Goal: Information Seeking & Learning: Learn about a topic

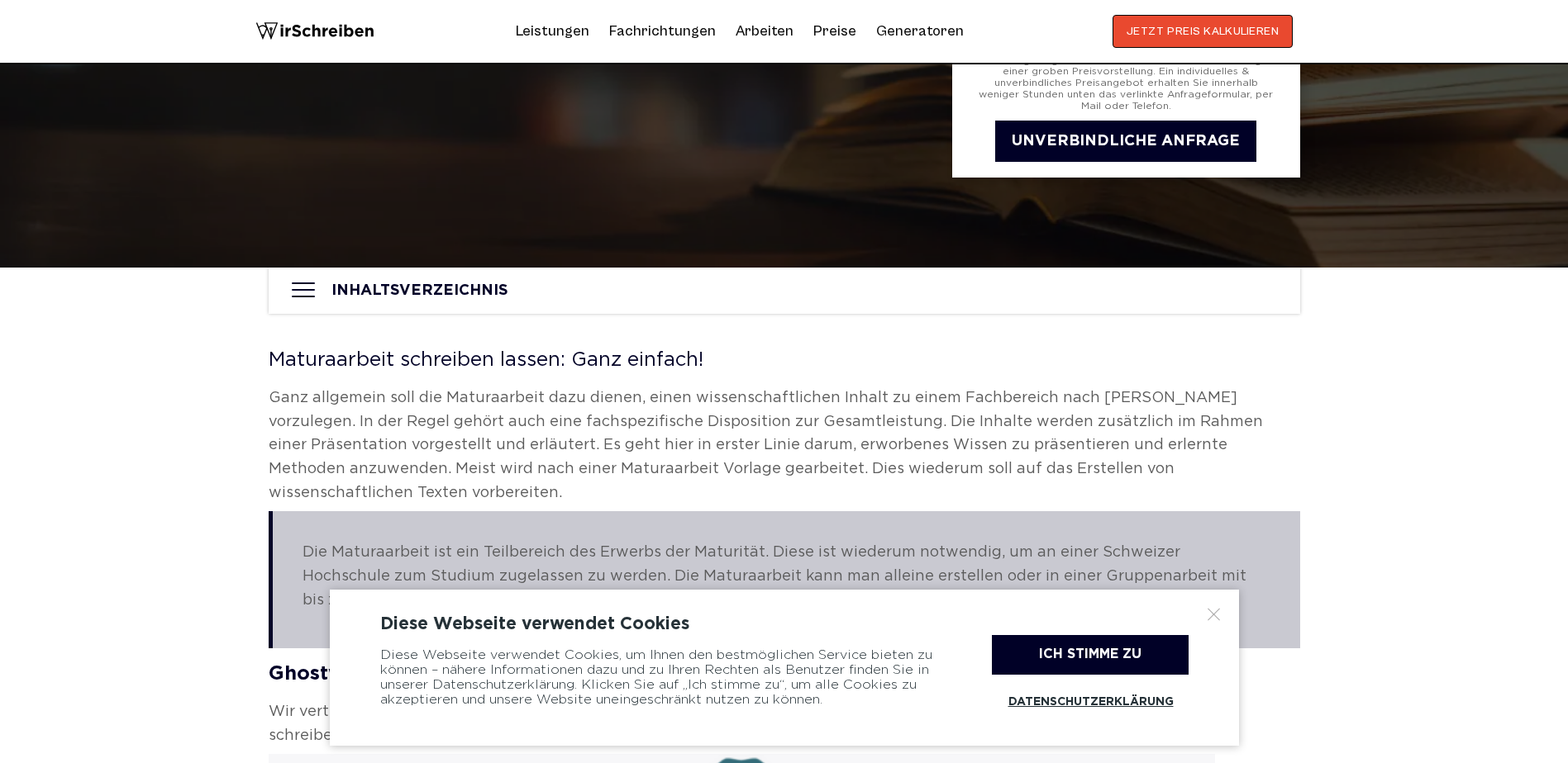
scroll to position [661, 0]
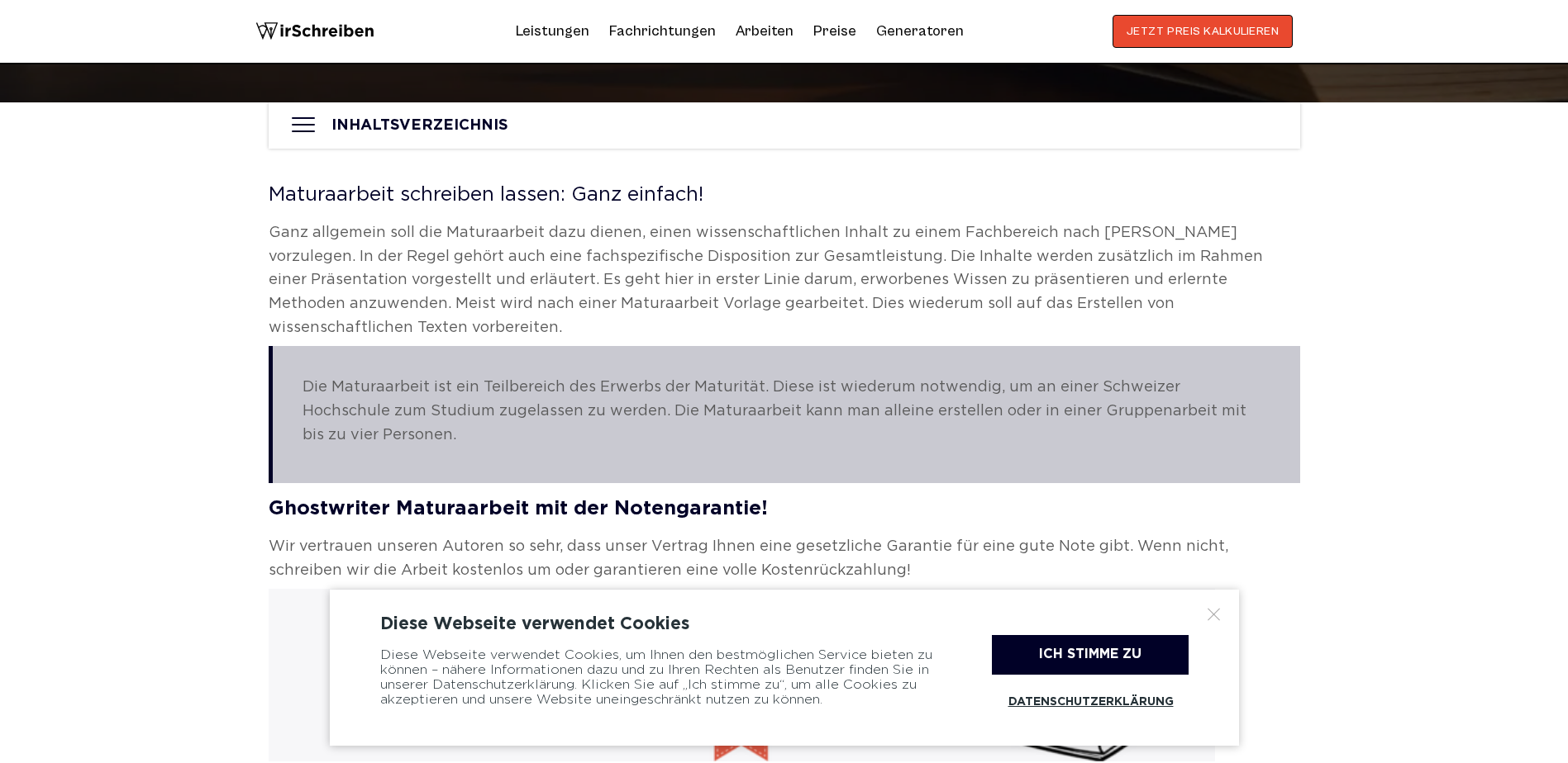
click at [1080, 650] on div "Ich stimme zu" at bounding box center [1091, 655] width 197 height 40
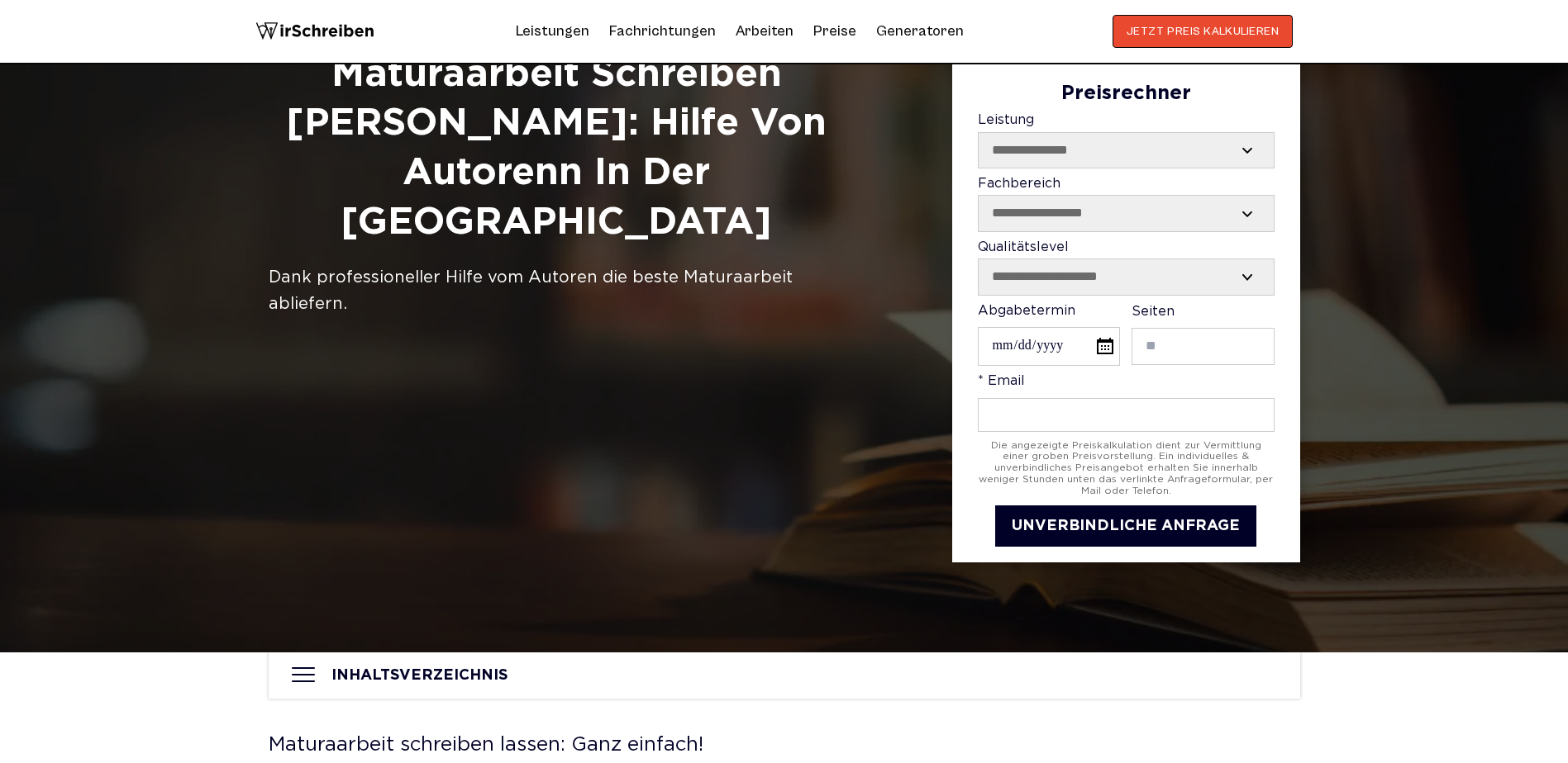
scroll to position [0, 0]
